Goal: Find specific page/section: Find specific page/section

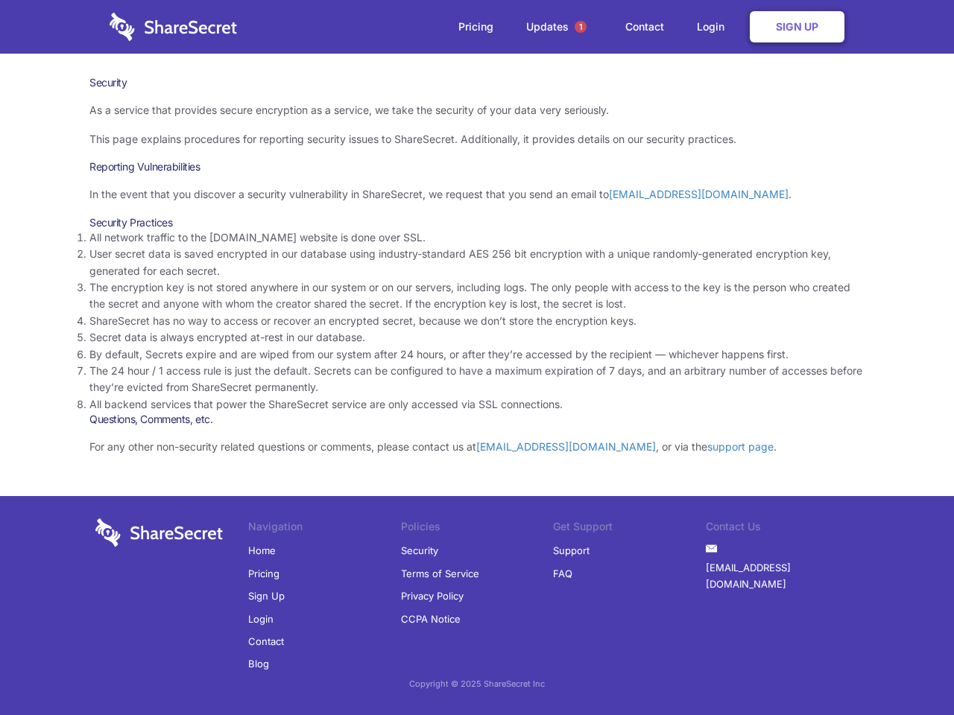
click at [477, 358] on li "By default, Secrets expire and are wiped from our system after 24 hours, or aft…" at bounding box center [476, 354] width 775 height 16
click at [580, 27] on span "1" at bounding box center [580, 27] width 12 height 12
